Goal: Find specific page/section: Find specific page/section

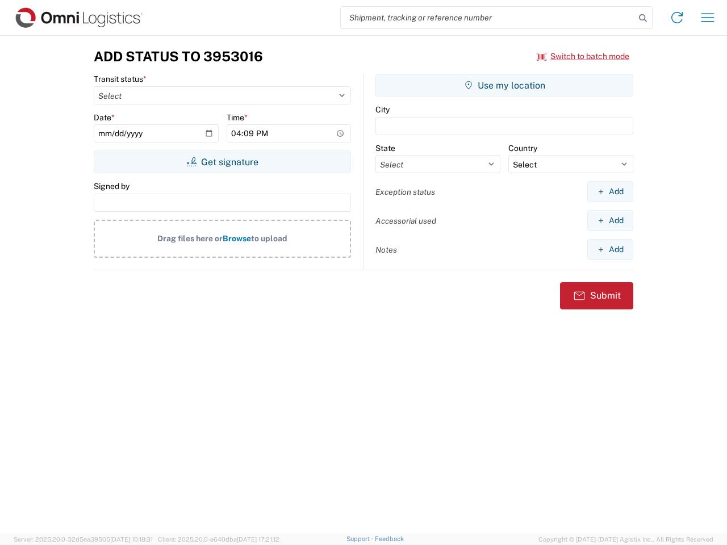
click at [488, 18] on input "search" at bounding box center [488, 18] width 294 height 22
click at [643, 18] on icon at bounding box center [643, 18] width 16 height 16
click at [677, 18] on icon at bounding box center [677, 18] width 18 height 18
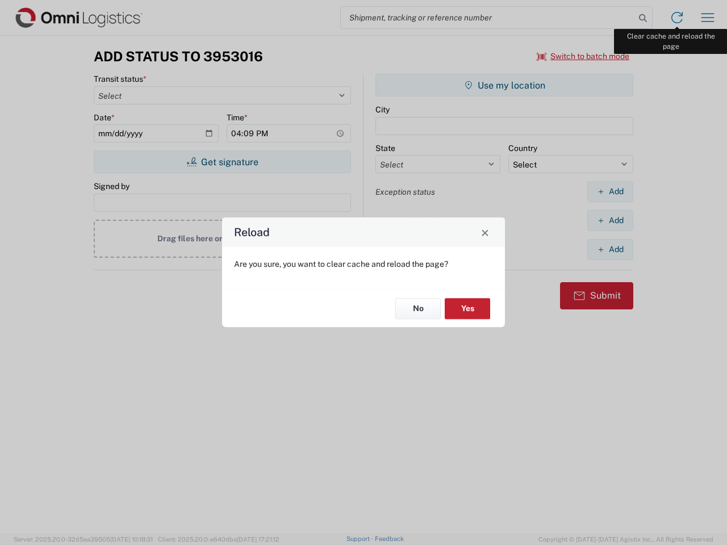
click at [708, 18] on div "Reload Are you sure, you want to clear cache and reload the page? No Yes" at bounding box center [363, 272] width 727 height 545
click at [583, 56] on div "Reload Are you sure, you want to clear cache and reload the page? No Yes" at bounding box center [363, 272] width 727 height 545
click at [222, 162] on div "Reload Are you sure, you want to clear cache and reload the page? No Yes" at bounding box center [363, 272] width 727 height 545
click at [505, 85] on div "Reload Are you sure, you want to clear cache and reload the page? No Yes" at bounding box center [363, 272] width 727 height 545
click at [610, 191] on div "Reload Are you sure, you want to clear cache and reload the page? No Yes" at bounding box center [363, 272] width 727 height 545
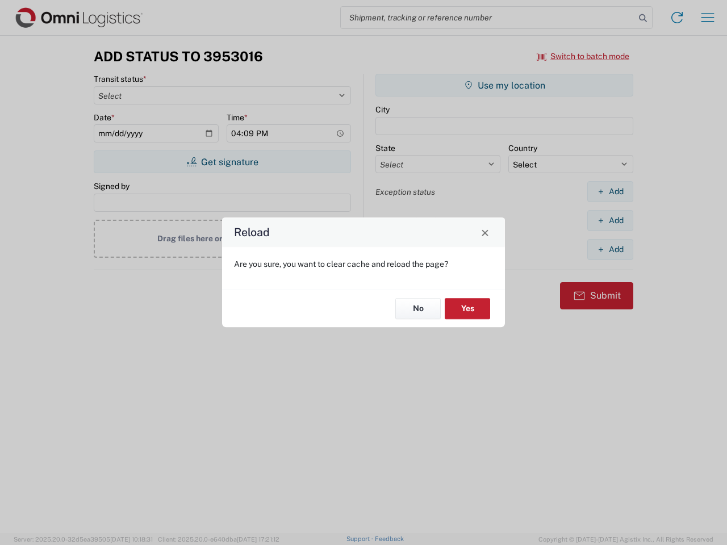
click at [610, 220] on div "Reload Are you sure, you want to clear cache and reload the page? No Yes" at bounding box center [363, 272] width 727 height 545
click at [610, 249] on div "Reload Are you sure, you want to clear cache and reload the page? No Yes" at bounding box center [363, 272] width 727 height 545
